Goal: Book appointment/travel/reservation

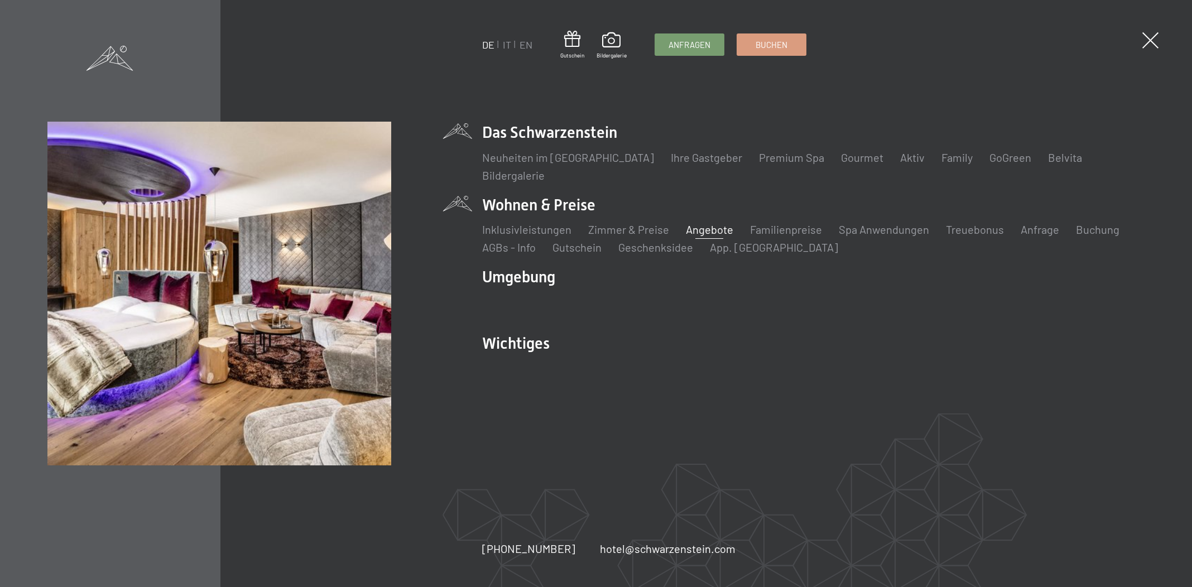
click at [719, 232] on link "Angebote" at bounding box center [709, 229] width 47 height 13
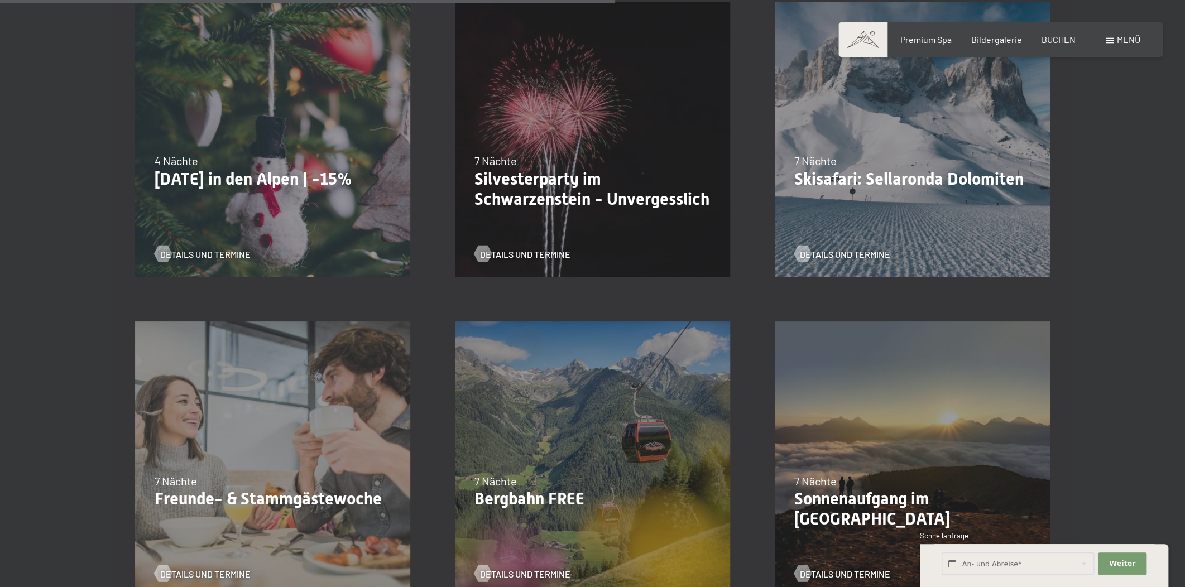
scroll to position [1522, 0]
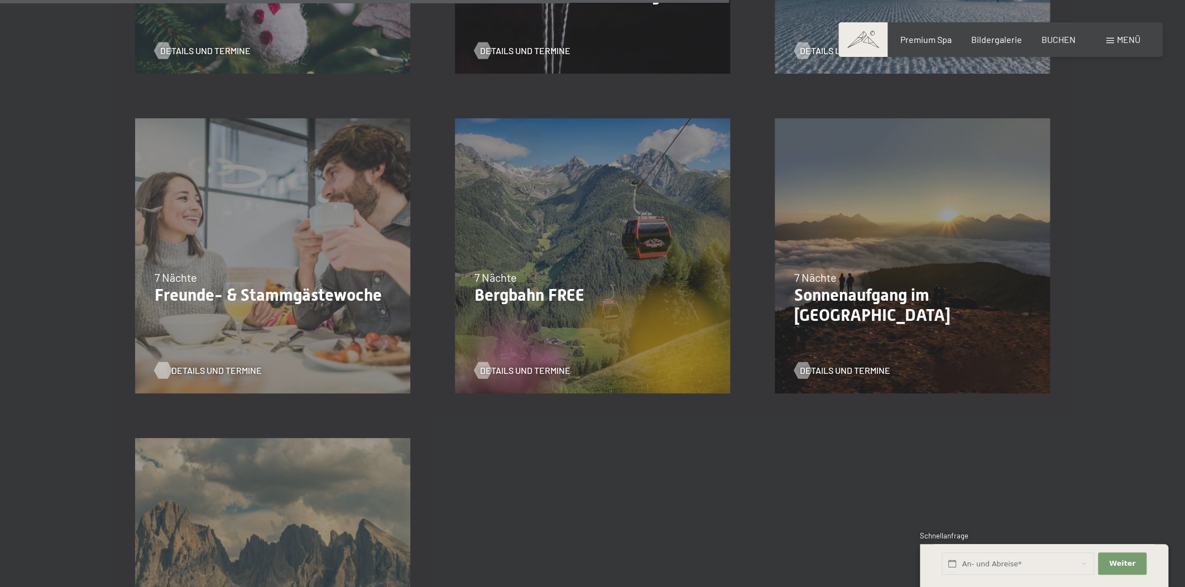
click at [221, 367] on span "Details und Termine" at bounding box center [216, 371] width 90 height 12
